Goal: Check status: Check status

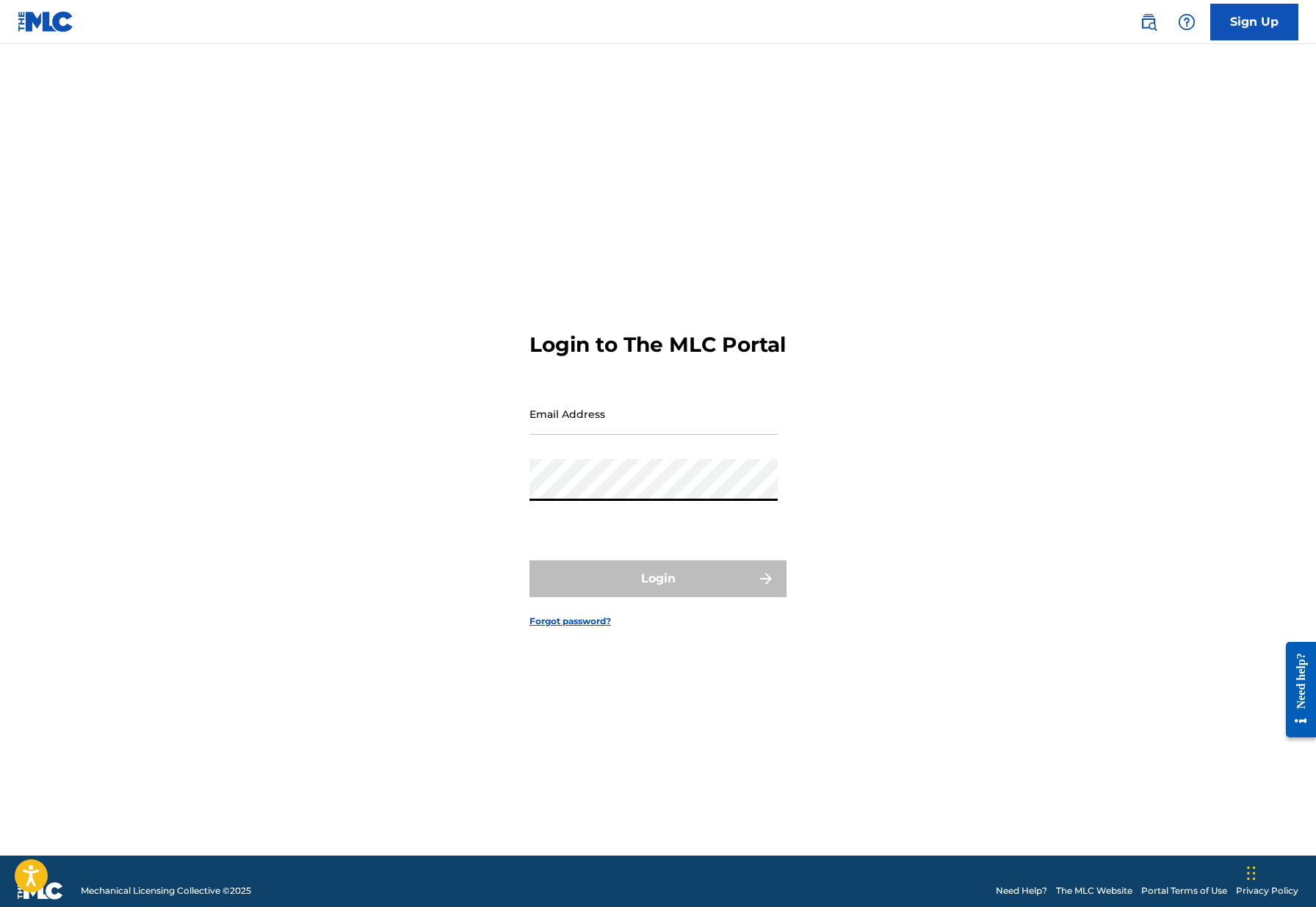
type input "[PERSON_NAME][EMAIL_ADDRESS][DOMAIN_NAME]"
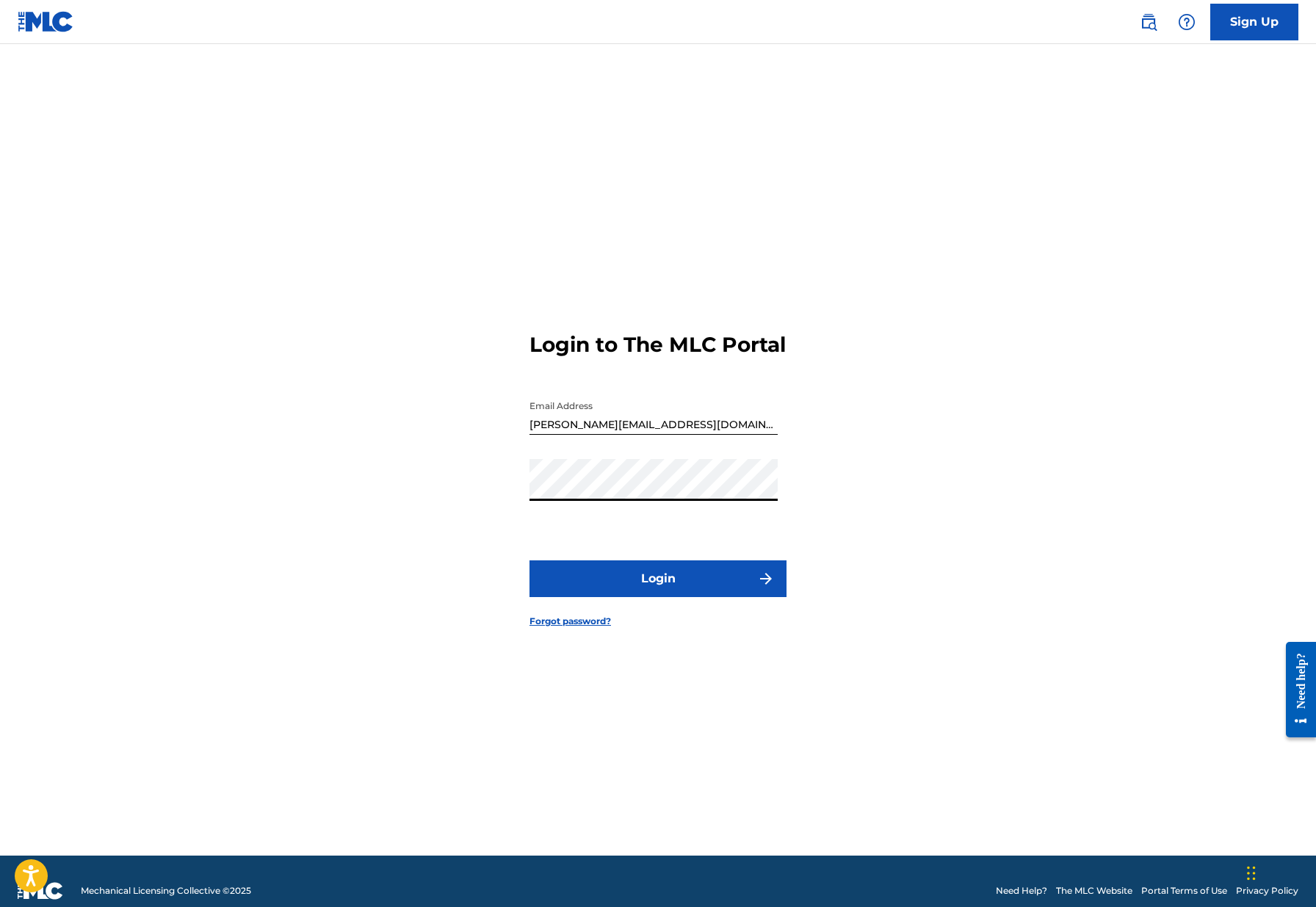
click at [624, 588] on button "Login" at bounding box center [658, 578] width 257 height 37
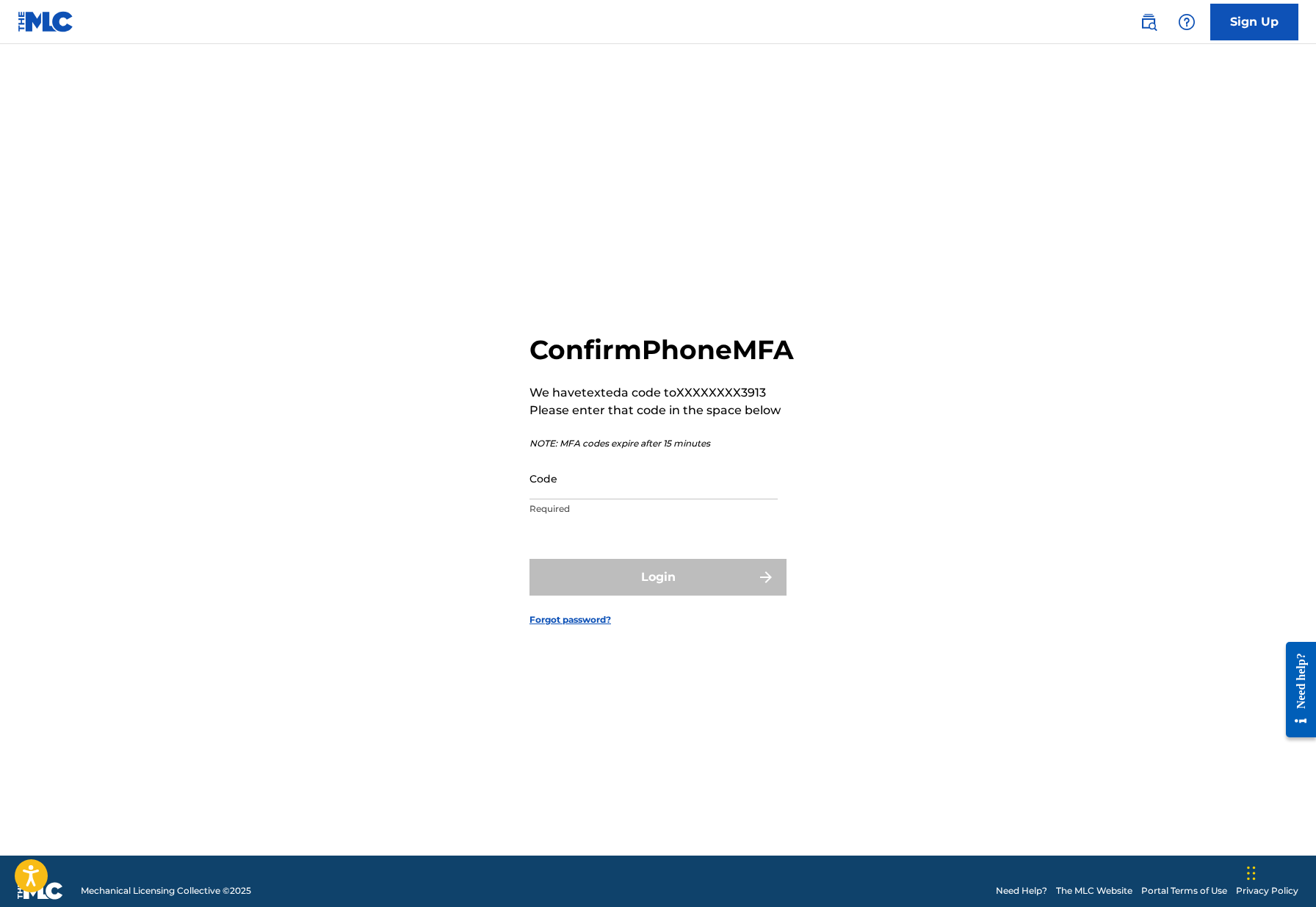
click at [682, 499] on input "Code" at bounding box center [653, 478] width 248 height 42
paste input "938035"
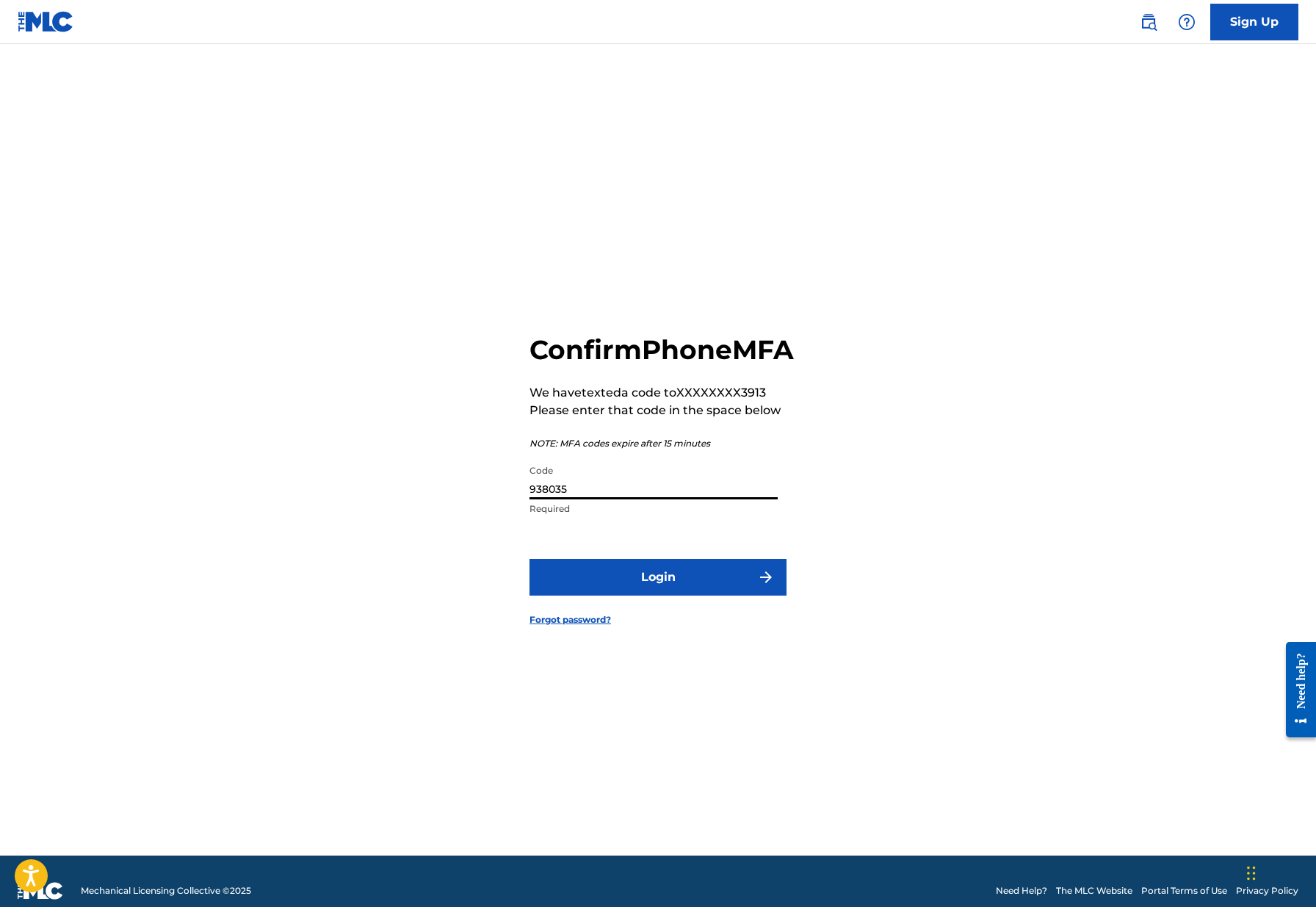
type input "938035"
click at [687, 595] on button "Login" at bounding box center [658, 577] width 257 height 37
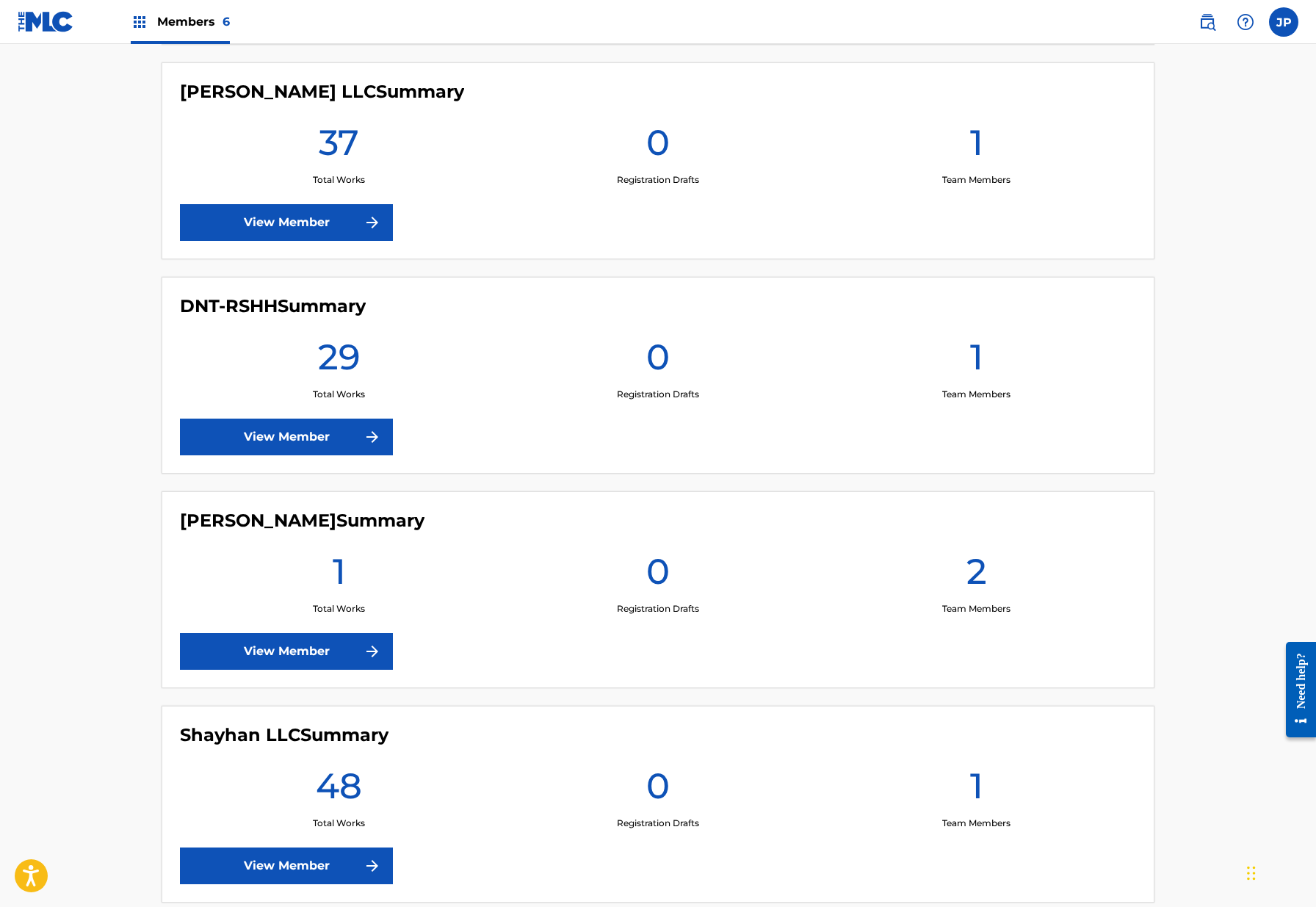
scroll to position [918, 0]
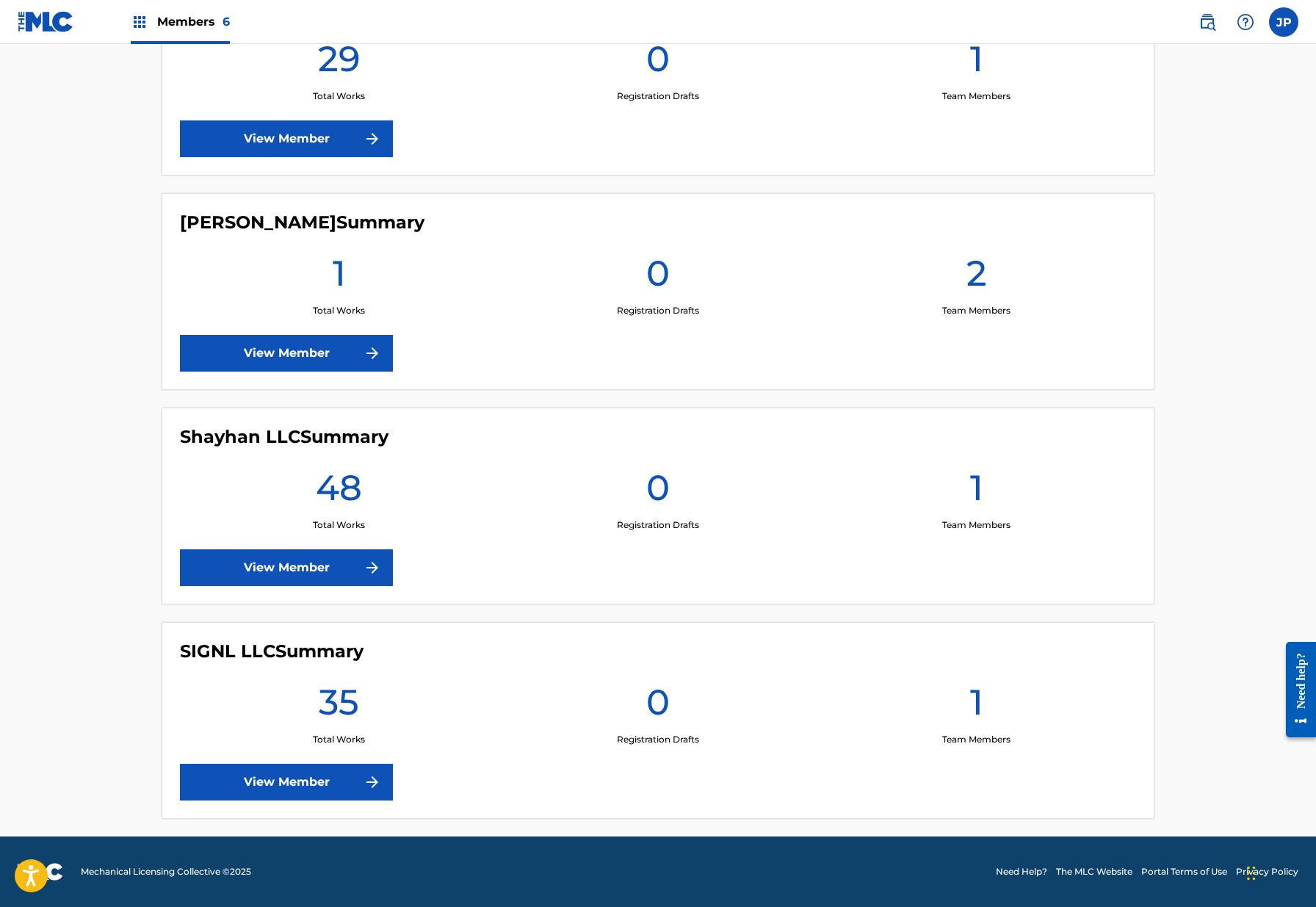
click at [296, 788] on link "View Member" at bounding box center [286, 782] width 213 height 37
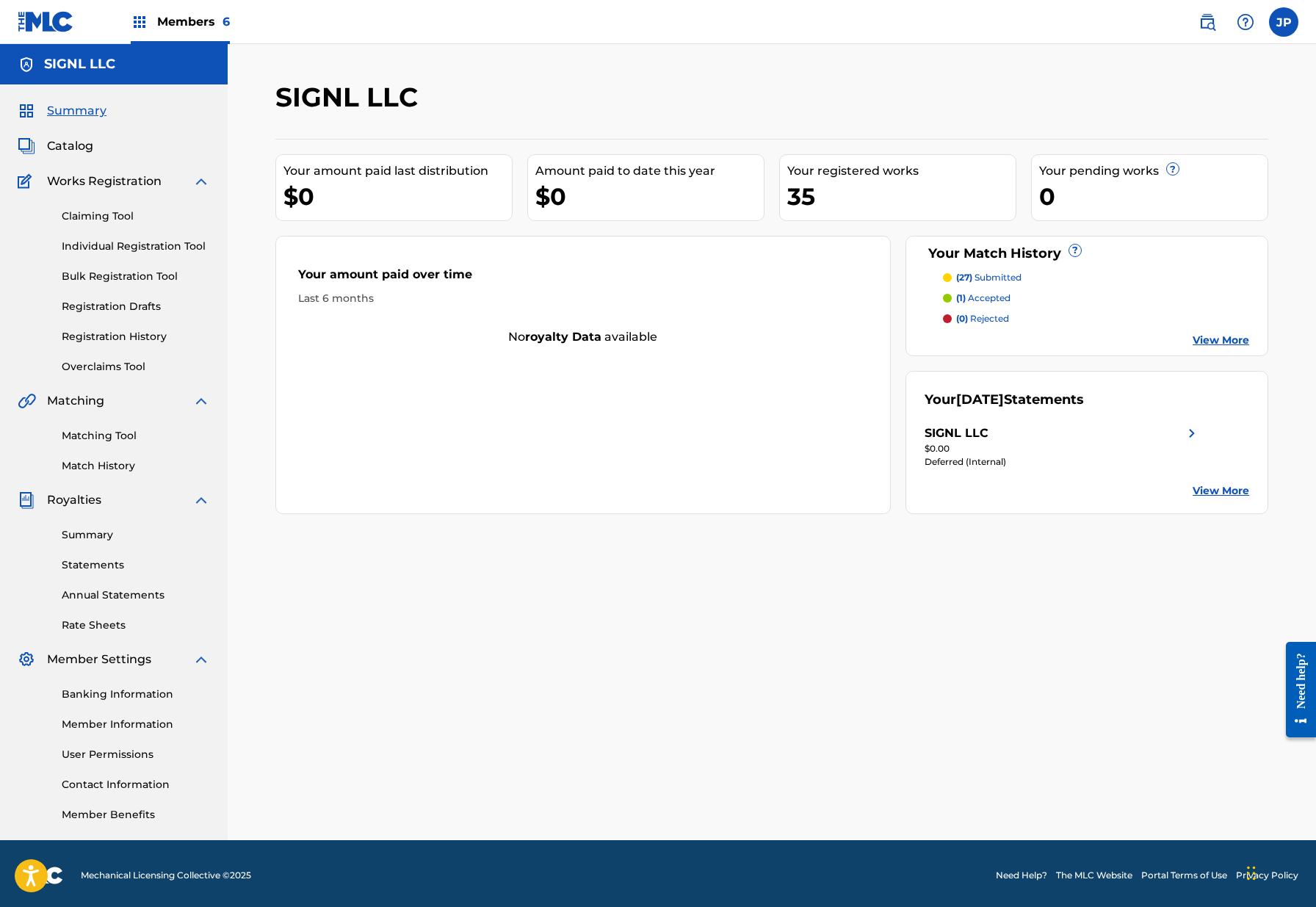
drag, startPoint x: 1000, startPoint y: 290, endPoint x: 972, endPoint y: 284, distance: 28.6
click at [983, 285] on div "(27) submitted (1) accepted (0) rejected View More" at bounding box center [1087, 309] width 326 height 77
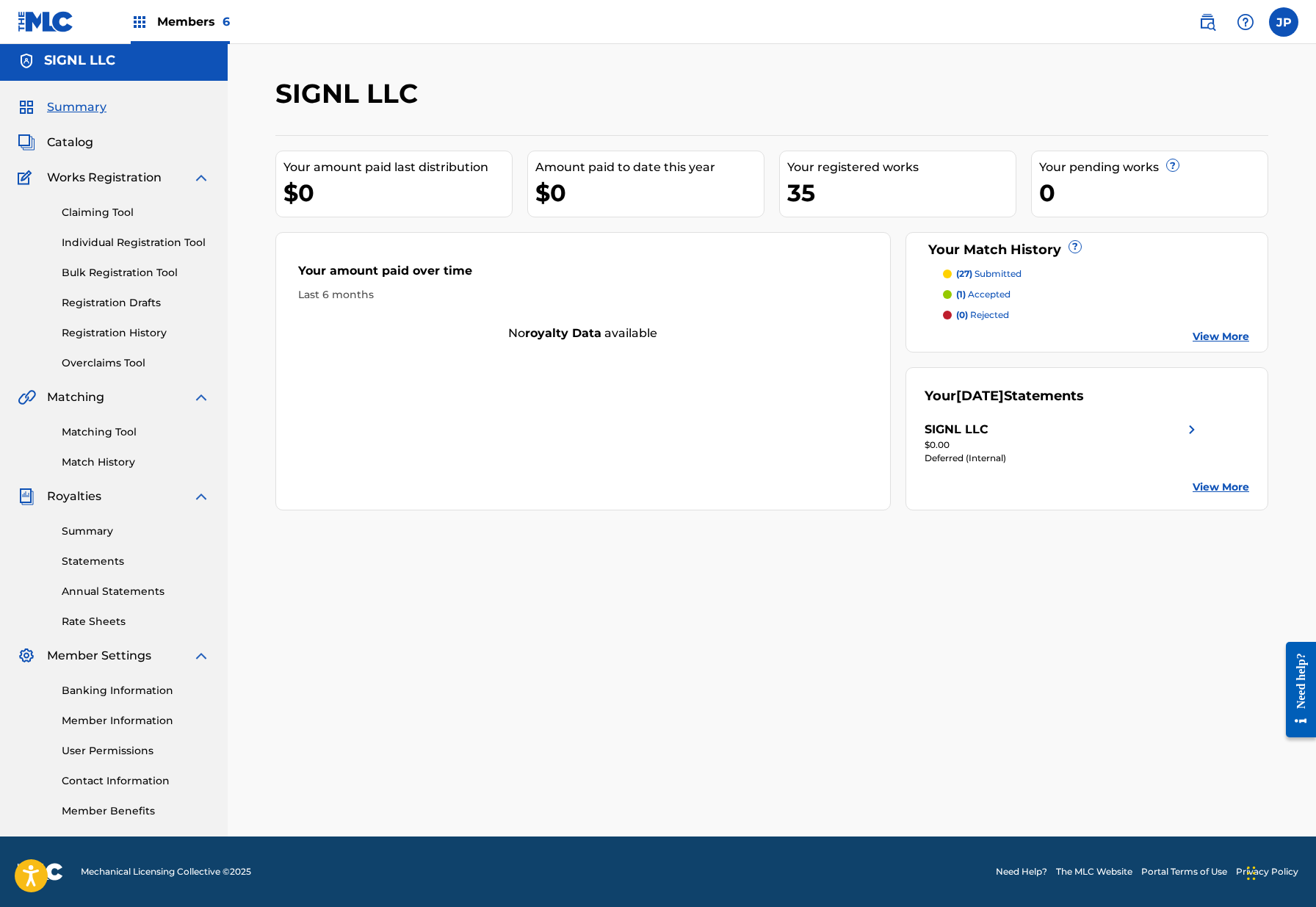
click at [1229, 340] on link "View More" at bounding box center [1220, 336] width 57 height 16
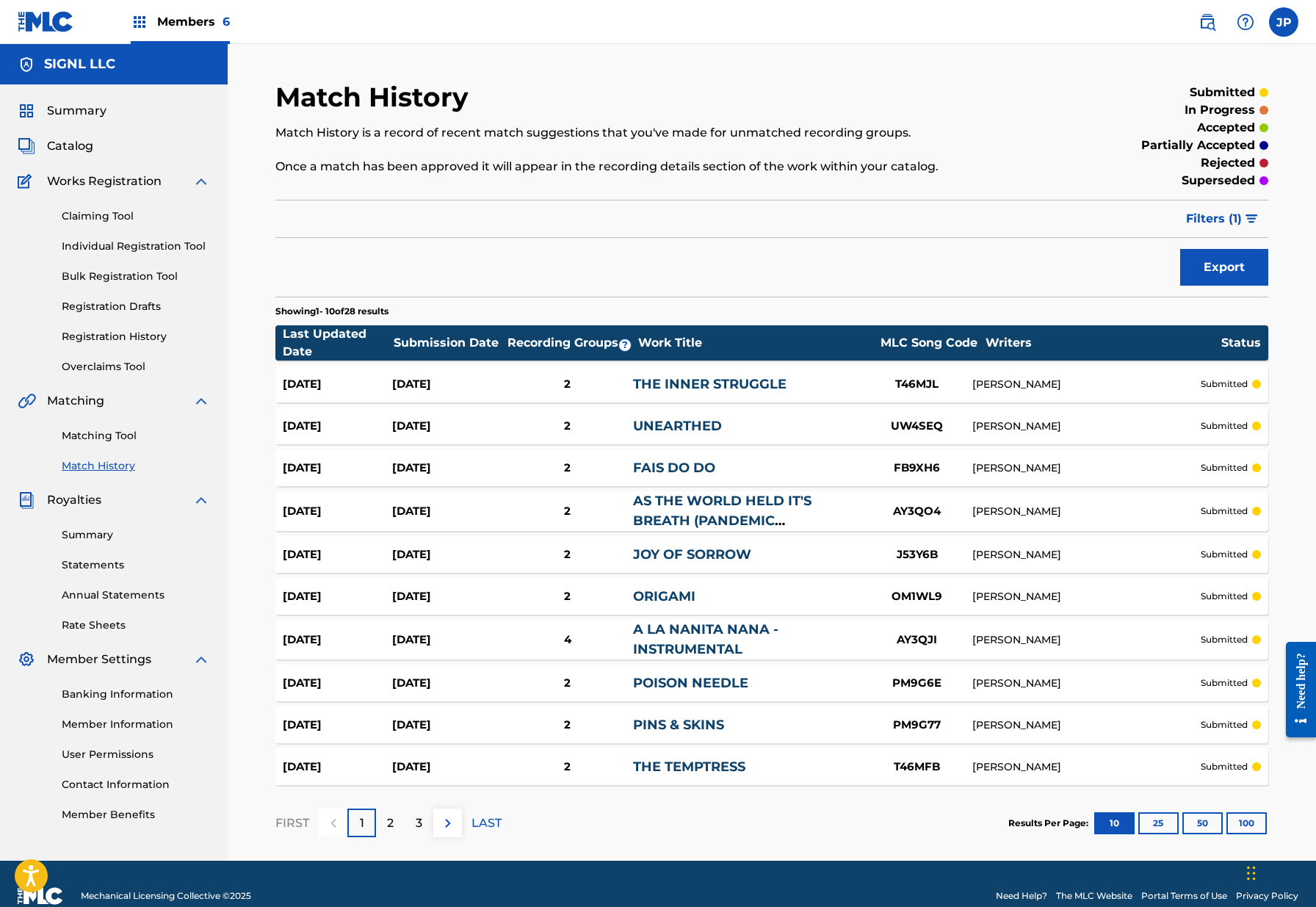
click at [1118, 386] on div "[PERSON_NAME]" at bounding box center [1086, 384] width 229 height 16
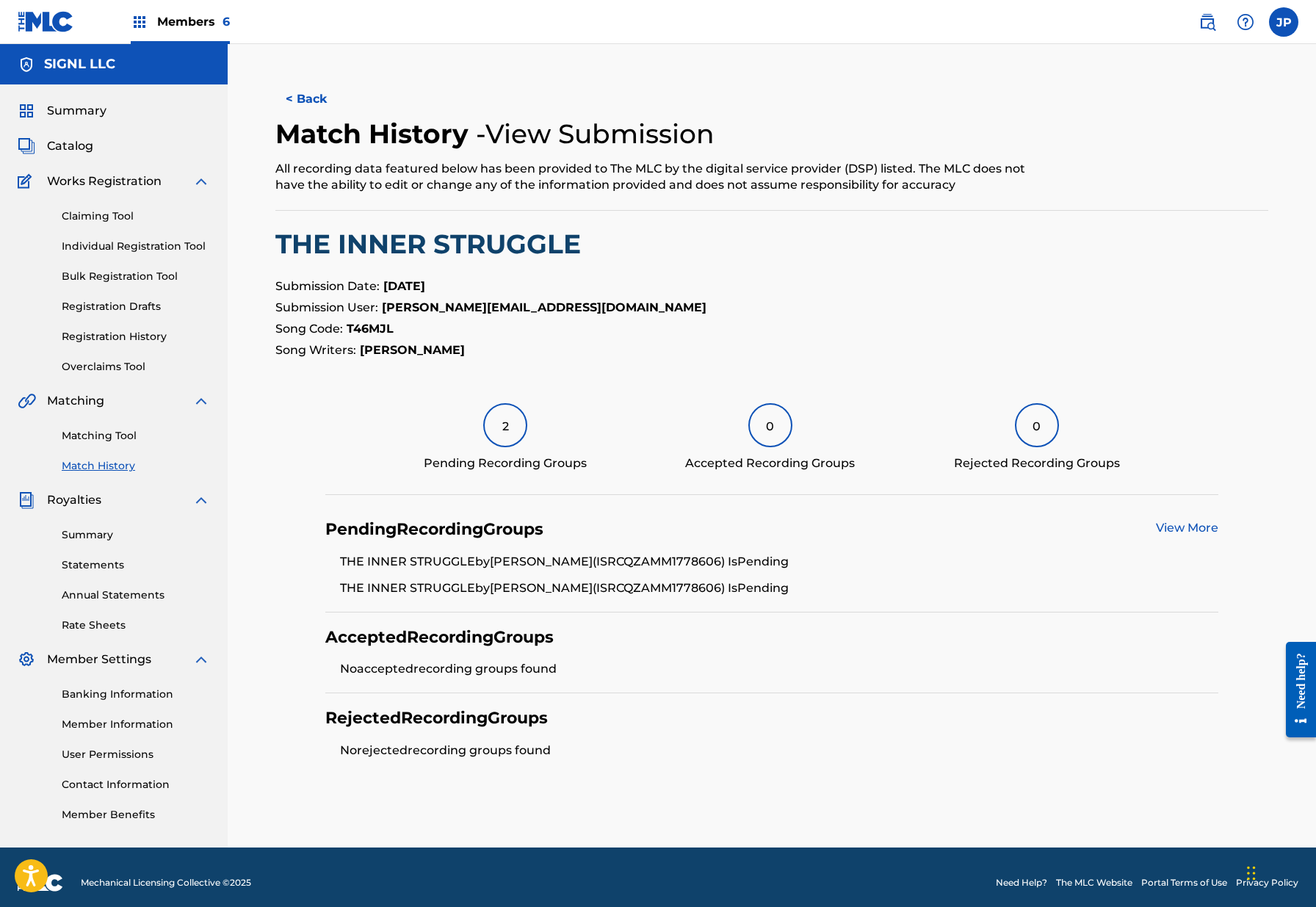
click at [302, 98] on button "< Back" at bounding box center [319, 99] width 88 height 37
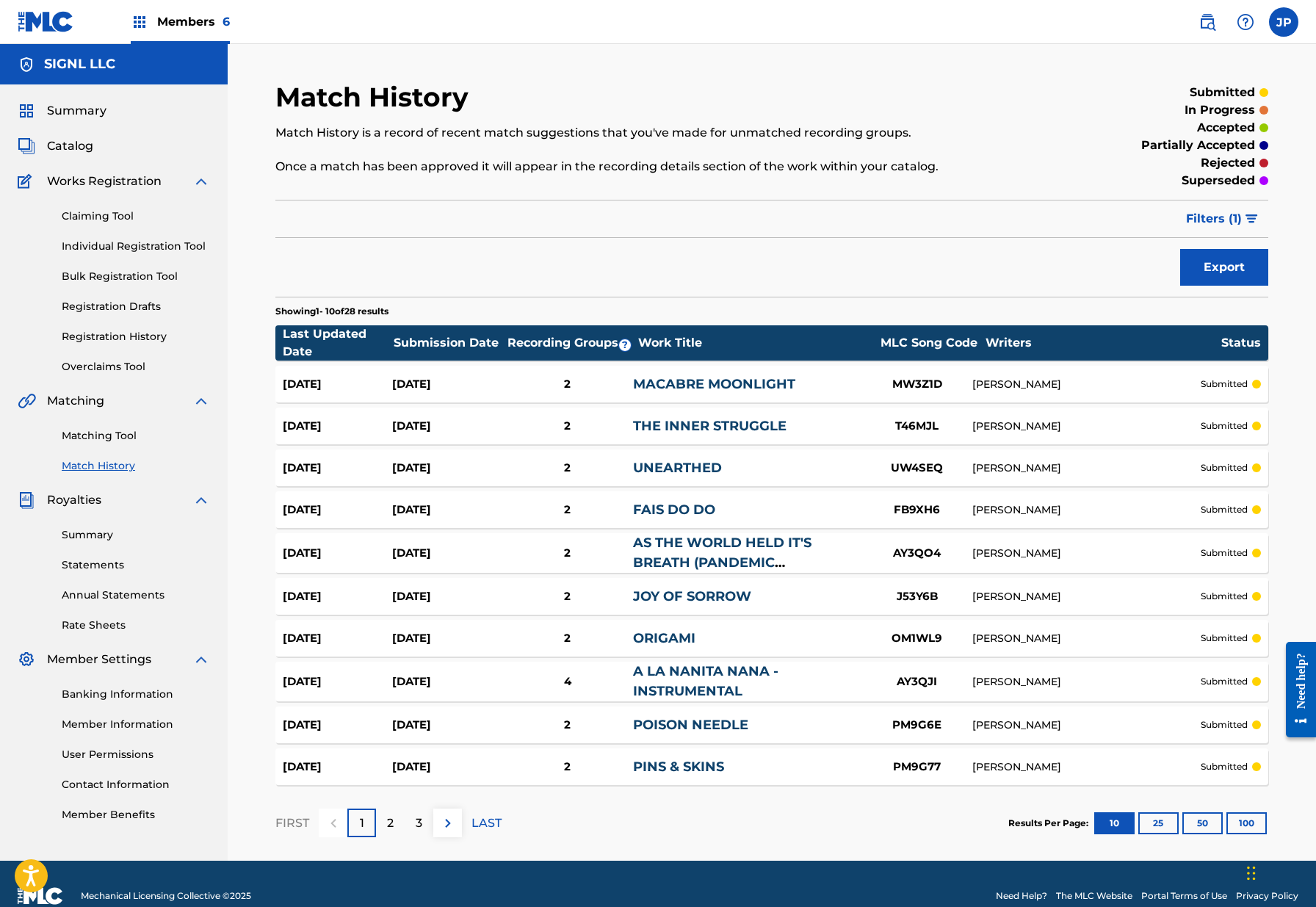
click at [155, 25] on div "Members 6" at bounding box center [180, 21] width 99 height 43
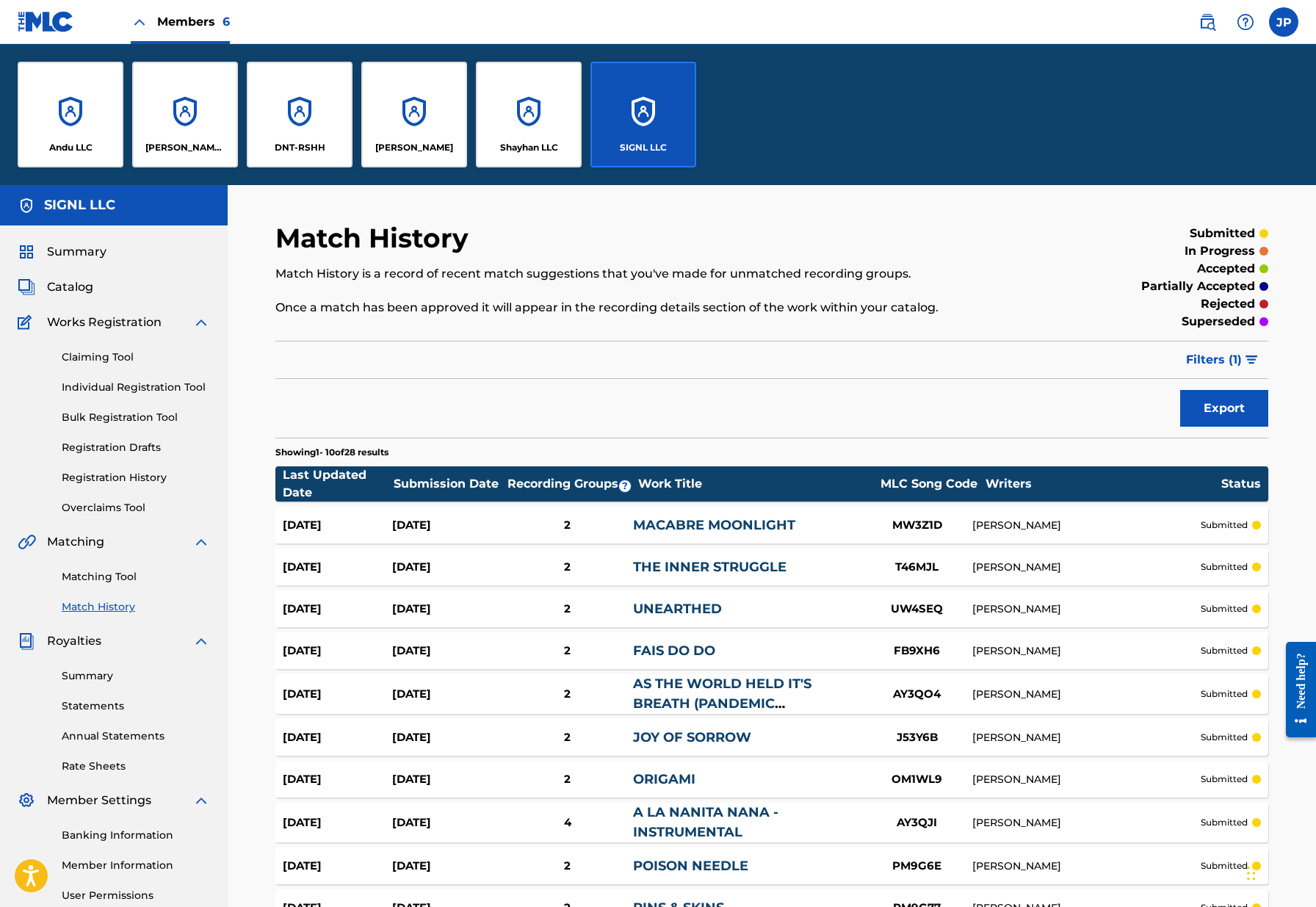
click at [301, 120] on div "DNT-RSHH" at bounding box center [299, 114] width 106 height 106
